Goal: Task Accomplishment & Management: Use online tool/utility

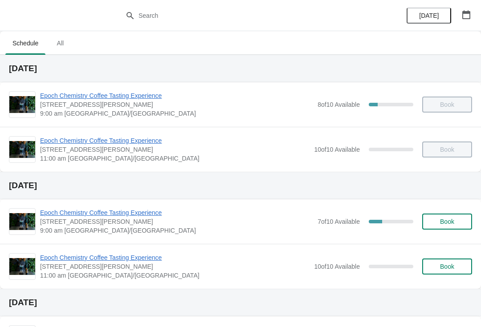
click at [155, 98] on span "Epoch Chemistry Coffee Tasting Experience" at bounding box center [176, 95] width 273 height 9
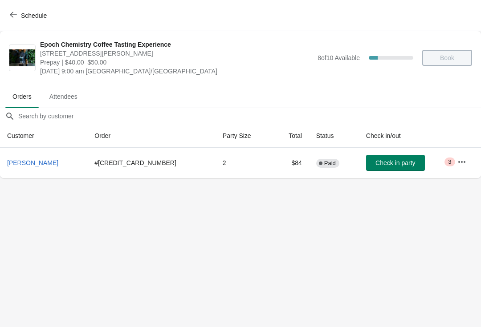
click at [10, 14] on icon "button" at bounding box center [13, 14] width 7 height 7
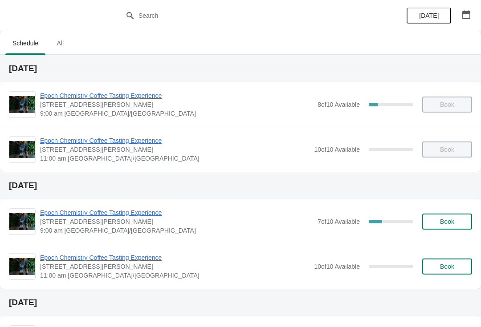
click at [255, 154] on span "[STREET_ADDRESS][PERSON_NAME]" at bounding box center [174, 149] width 269 height 9
click at [150, 212] on span "Epoch Chemistry Coffee Tasting Experience" at bounding box center [176, 212] width 273 height 9
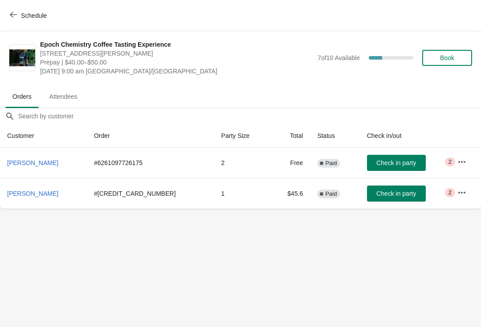
click at [461, 161] on icon "button" at bounding box center [461, 162] width 7 height 2
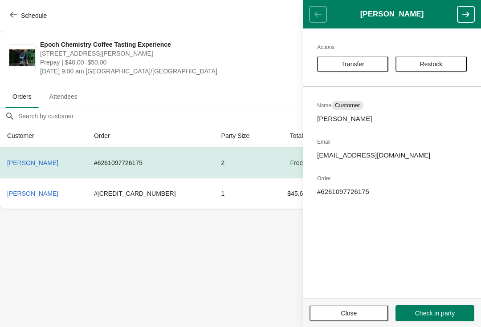
click at [229, 291] on body "Schedule Epoch Chemistry Coffee Tasting Experience [STREET_ADDRESS][PERSON_NAME…" at bounding box center [240, 163] width 481 height 327
click at [249, 229] on body "Schedule Epoch Chemistry Coffee Tasting Experience [STREET_ADDRESS][PERSON_NAME…" at bounding box center [240, 163] width 481 height 327
click at [371, 64] on span "Transfer" at bounding box center [352, 64] width 55 height 7
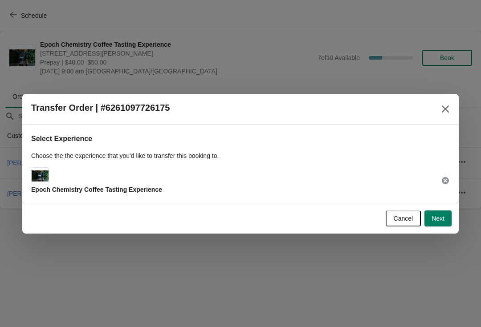
click at [403, 187] on div "Epoch Chemistry Coffee Tasting Experience" at bounding box center [240, 180] width 419 height 27
click at [450, 174] on div "Select Experience Choose the the experience that you'd like to transfer this bo…" at bounding box center [240, 164] width 436 height 78
click at [449, 178] on icon at bounding box center [445, 180] width 9 height 9
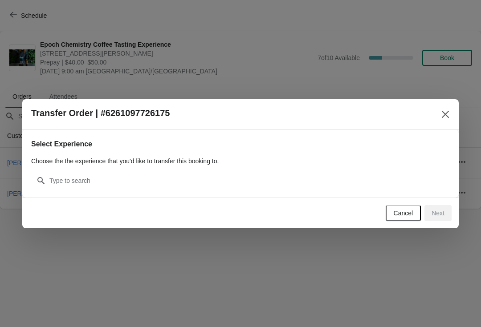
click at [440, 114] on button "Close" at bounding box center [445, 114] width 16 height 16
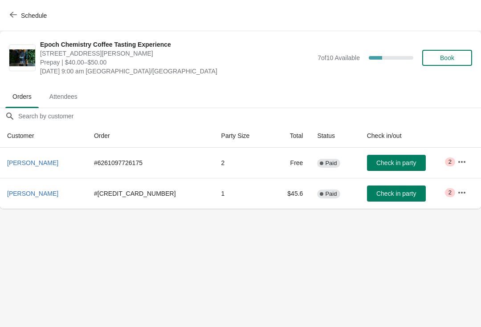
click at [472, 164] on td "Critical 2" at bounding box center [465, 163] width 31 height 30
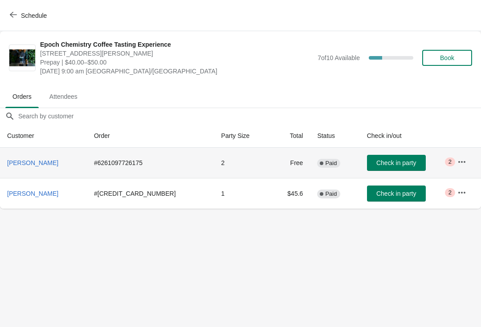
click at [466, 155] on button "button" at bounding box center [462, 162] width 16 height 16
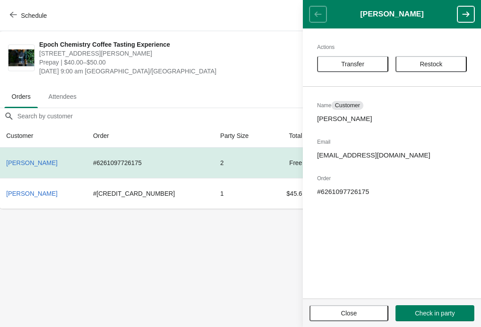
scroll to position [0, 0]
click at [206, 292] on body "Schedule Epoch Chemistry Coffee Tasting Experience [STREET_ADDRESS][PERSON_NAME…" at bounding box center [240, 163] width 481 height 327
click at [371, 318] on button "Close" at bounding box center [349, 313] width 79 height 16
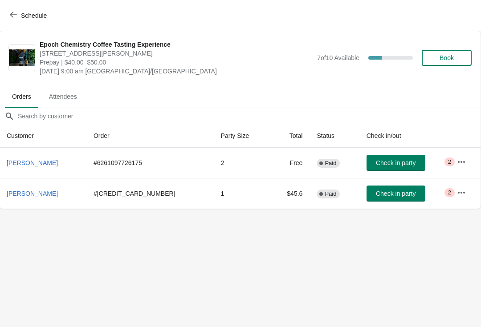
click at [458, 193] on icon "button" at bounding box center [461, 192] width 7 height 2
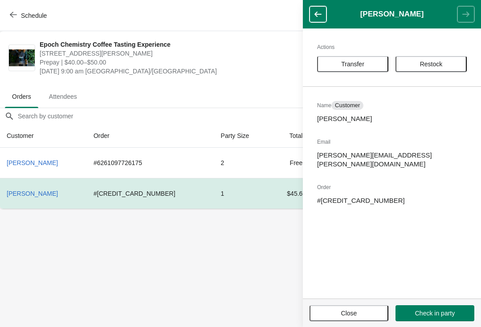
click at [180, 288] on body "Schedule Epoch Chemistry Coffee Tasting Experience 400 St. George St, Moncton, …" at bounding box center [240, 163] width 481 height 327
click at [194, 271] on body "Schedule Epoch Chemistry Coffee Tasting Experience 400 St. George St, Moncton, …" at bounding box center [240, 163] width 481 height 327
click at [367, 307] on button "Close" at bounding box center [349, 313] width 79 height 16
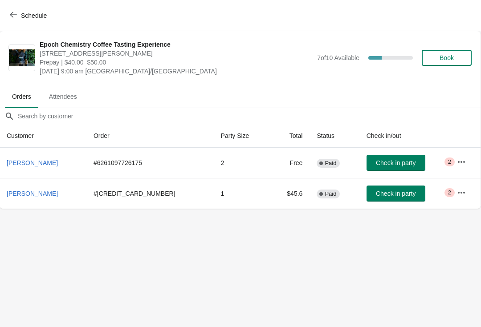
click at [465, 161] on button "button" at bounding box center [461, 162] width 16 height 16
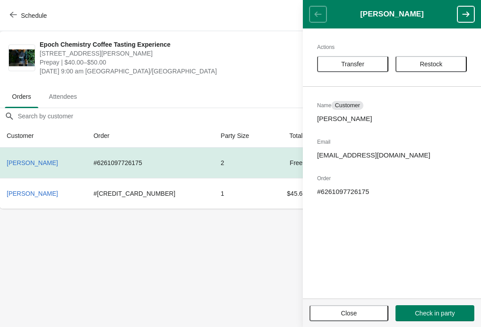
click at [405, 154] on p "[EMAIL_ADDRESS][DOMAIN_NAME]" at bounding box center [392, 155] width 150 height 9
click at [360, 159] on p "[EMAIL_ADDRESS][DOMAIN_NAME]" at bounding box center [392, 155] width 150 height 9
click at [270, 202] on td "$45.6" at bounding box center [290, 193] width 40 height 31
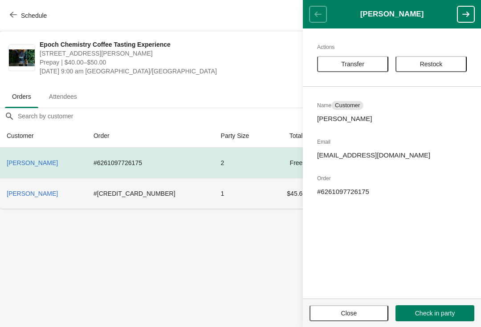
click at [270, 187] on td "$45.6" at bounding box center [290, 193] width 40 height 31
click at [372, 307] on button "Close" at bounding box center [349, 313] width 79 height 16
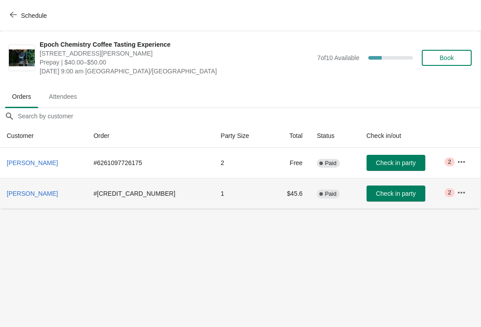
click at [310, 191] on td "Complete Paid" at bounding box center [334, 193] width 49 height 31
click at [465, 190] on button "button" at bounding box center [461, 193] width 16 height 16
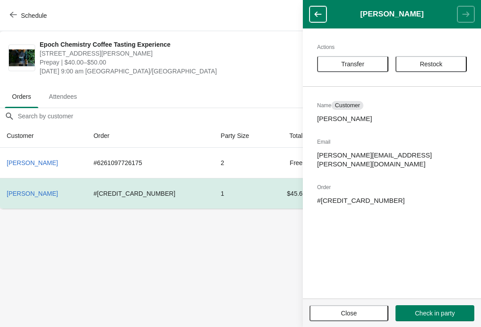
click at [344, 308] on button "Close" at bounding box center [349, 313] width 79 height 16
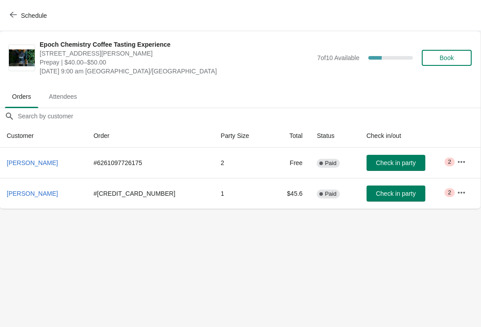
click at [457, 159] on icon "button" at bounding box center [461, 162] width 9 height 9
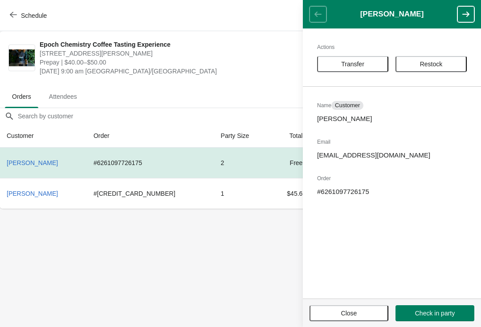
click at [36, 19] on span "Schedule" at bounding box center [34, 15] width 26 height 7
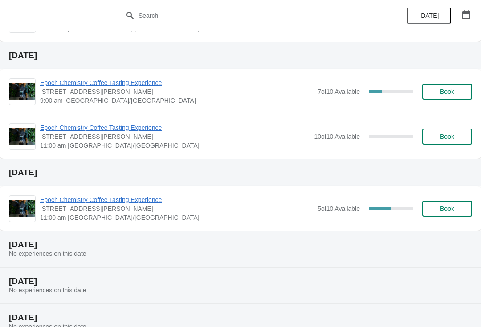
scroll to position [130, 0]
click at [153, 83] on span "Epoch Chemistry Coffee Tasting Experience" at bounding box center [176, 82] width 273 height 9
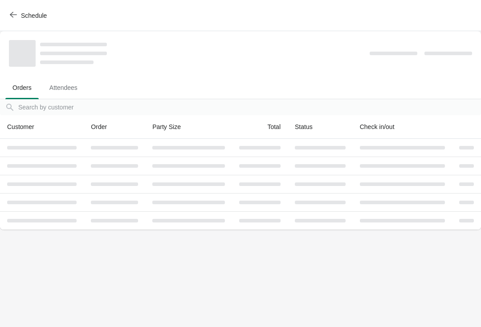
scroll to position [0, 0]
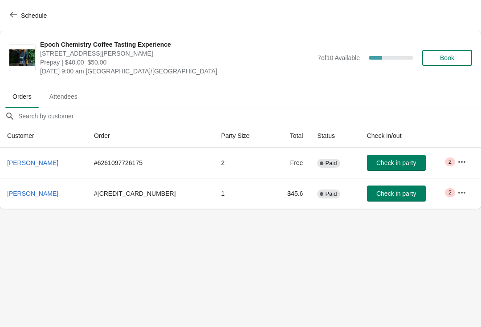
click at [466, 159] on button "button" at bounding box center [462, 162] width 16 height 16
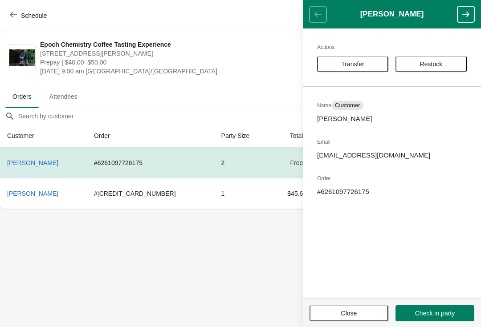
click at [280, 249] on body "Schedule Epoch Chemistry Coffee Tasting Experience [STREET_ADDRESS][PERSON_NAME…" at bounding box center [240, 163] width 481 height 327
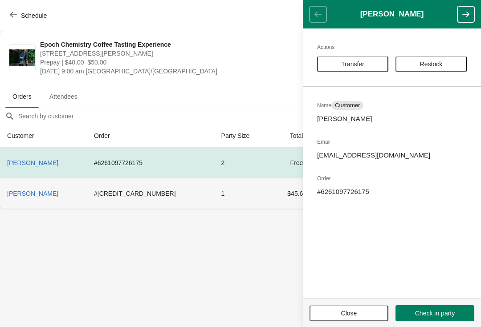
click at [271, 192] on td "$45.6" at bounding box center [291, 193] width 40 height 31
click at [230, 197] on td "1" at bounding box center [242, 193] width 57 height 31
click at [335, 320] on button "Close" at bounding box center [349, 313] width 79 height 16
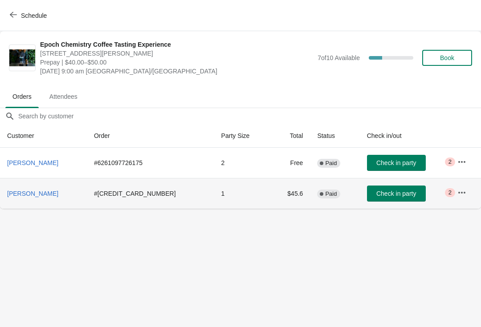
click at [273, 196] on td "$45.6" at bounding box center [291, 193] width 40 height 31
click at [457, 191] on icon "button" at bounding box center [461, 192] width 9 height 9
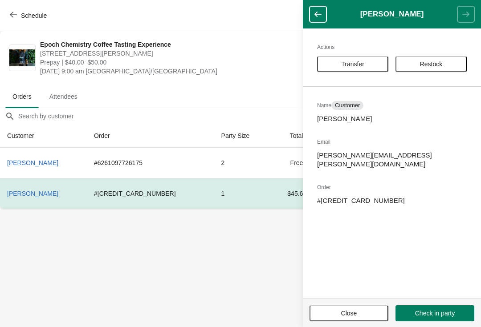
click at [358, 63] on span "Transfer" at bounding box center [352, 64] width 23 height 7
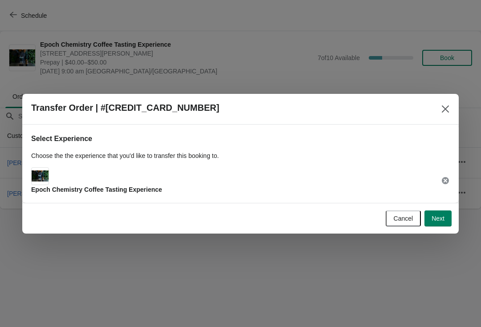
click at [373, 290] on div at bounding box center [240, 163] width 481 height 327
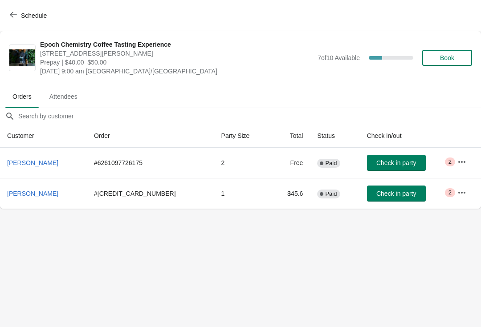
click at [433, 106] on ul "Orders Attendees" at bounding box center [241, 96] width 474 height 23
click at [383, 192] on span "Check in party" at bounding box center [396, 193] width 40 height 7
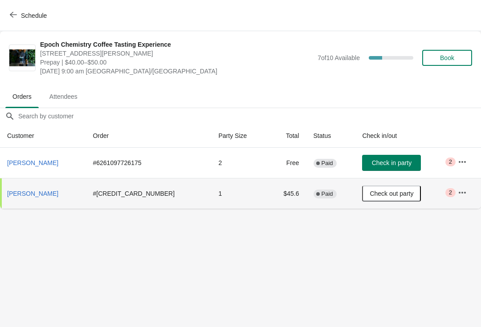
click at [383, 196] on span "Check out party" at bounding box center [392, 193] width 44 height 7
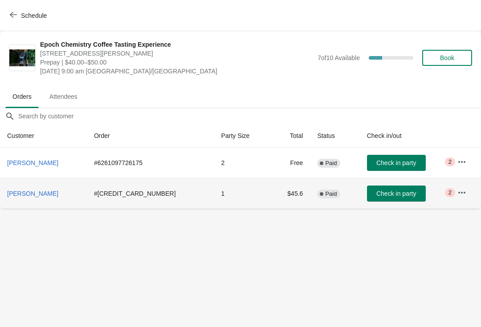
click at [461, 189] on icon "button" at bounding box center [461, 192] width 9 height 9
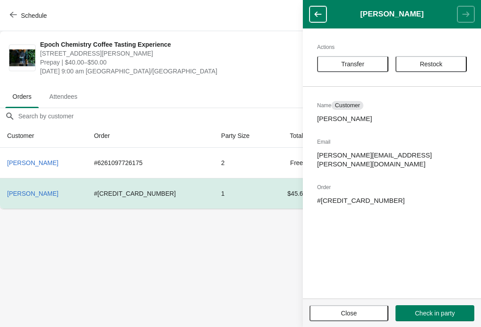
click at [443, 68] on button "Restock" at bounding box center [430, 64] width 71 height 16
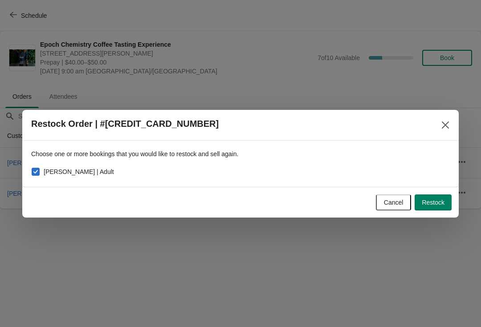
click at [446, 124] on icon "Close" at bounding box center [445, 124] width 7 height 7
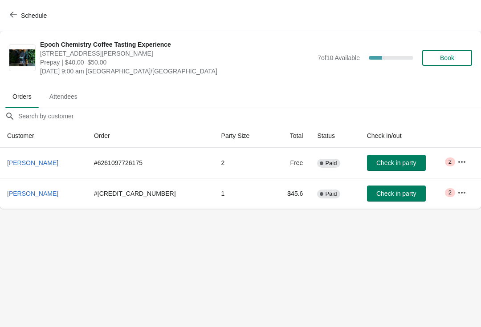
click at [460, 195] on icon "button" at bounding box center [461, 192] width 9 height 9
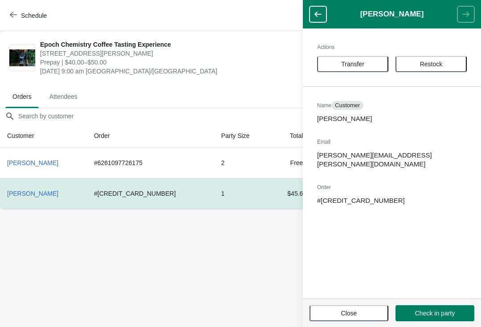
click at [370, 70] on button "Transfer" at bounding box center [352, 64] width 71 height 16
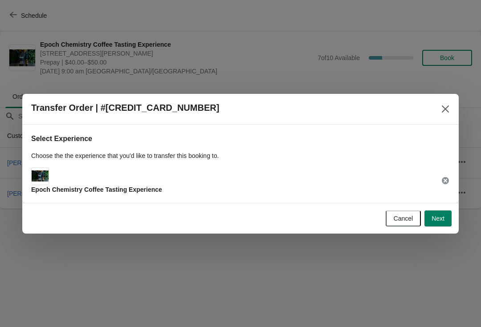
click at [367, 175] on div "Epoch Chemistry Coffee Tasting Experience" at bounding box center [240, 180] width 419 height 27
click at [447, 180] on icon at bounding box center [445, 180] width 7 height 7
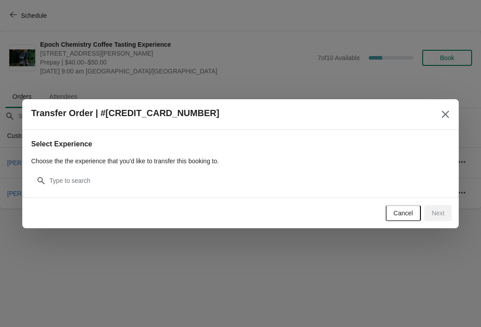
click at [444, 110] on icon "Close" at bounding box center [445, 114] width 9 height 9
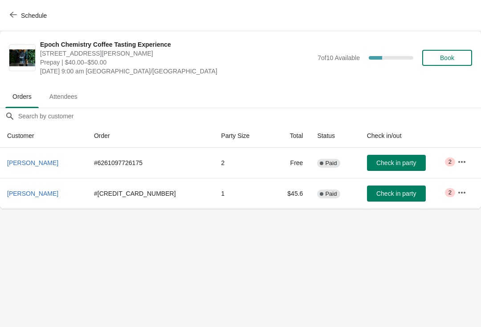
click at [459, 191] on icon "button" at bounding box center [461, 192] width 9 height 9
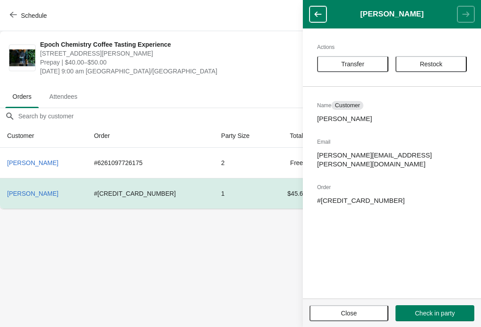
click at [367, 58] on button "Transfer" at bounding box center [352, 64] width 71 height 16
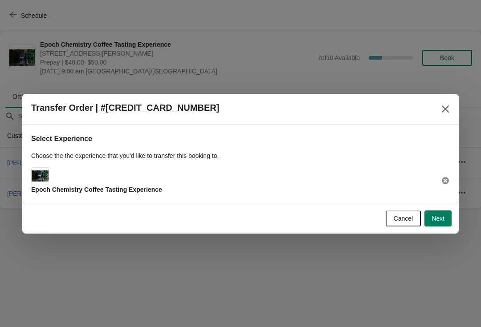
click at [440, 218] on span "Next" at bounding box center [438, 218] width 13 height 7
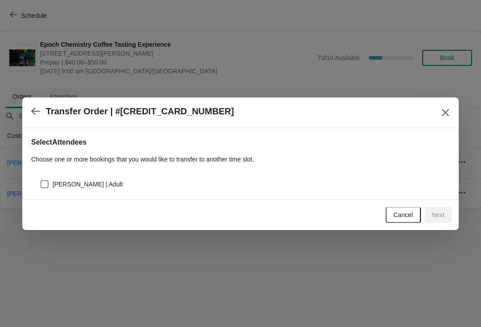
click at [99, 186] on span "[PERSON_NAME] | Adult" at bounding box center [88, 184] width 70 height 9
click at [41, 181] on input "[PERSON_NAME] | Adult" at bounding box center [41, 180] width 0 height 0
checkbox input "true"
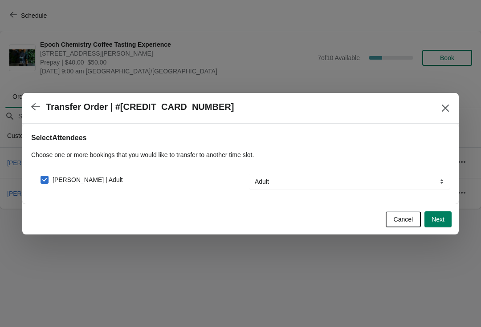
click at [448, 217] on button "Next" at bounding box center [437, 220] width 27 height 16
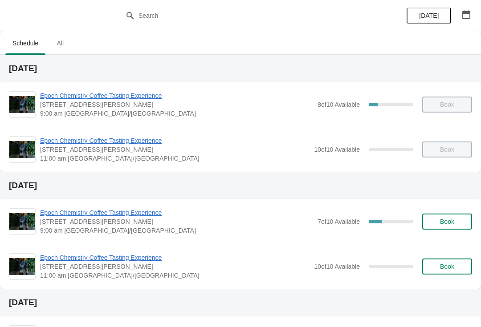
click at [374, 227] on div "7 of 10 Available 30 %" at bounding box center [366, 222] width 96 height 16
click at [293, 217] on span "Epoch Chemistry Coffee Tasting Experience" at bounding box center [176, 212] width 273 height 9
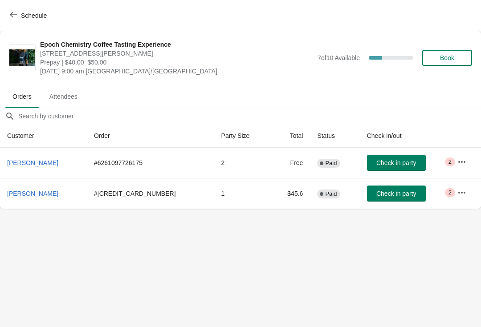
click at [461, 163] on icon "button" at bounding box center [461, 162] width 7 height 2
